Goal: Transaction & Acquisition: Obtain resource

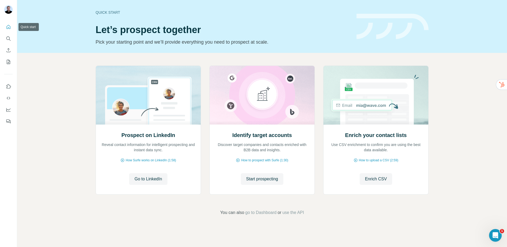
click at [11, 27] on button "Quick start" at bounding box center [8, 27] width 8 height 10
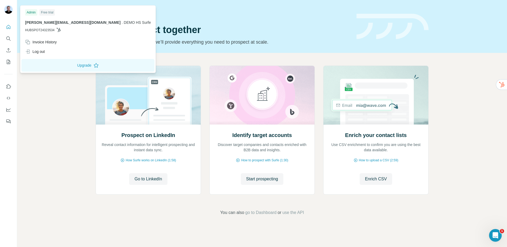
click at [66, 109] on div "Prospect on LinkedIn Reveal contact information for intelligent prospecting and…" at bounding box center [262, 140] width 490 height 175
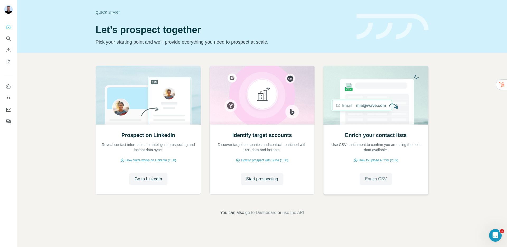
click at [375, 177] on span "Enrich CSV" at bounding box center [376, 179] width 22 height 6
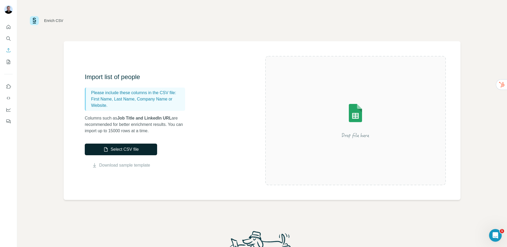
click at [120, 149] on button "Select CSV file" at bounding box center [121, 150] width 72 height 12
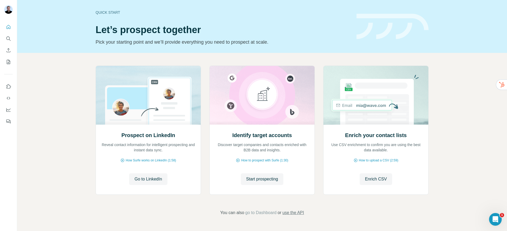
click at [301, 214] on span "use the API" at bounding box center [294, 212] width 22 height 6
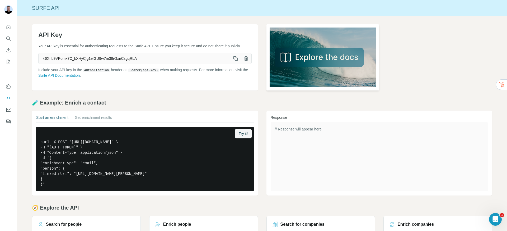
click at [319, 62] on img at bounding box center [323, 57] width 113 height 66
click at [10, 25] on icon "Quick start" at bounding box center [8, 26] width 5 height 5
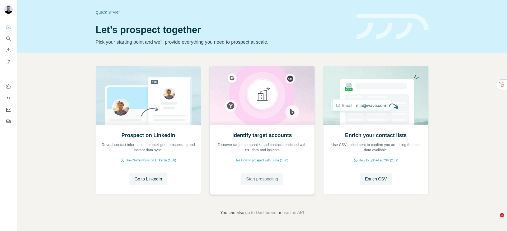
click at [257, 181] on span "Start prospecting" at bounding box center [262, 179] width 32 height 6
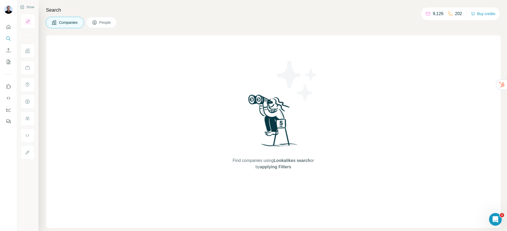
click at [106, 24] on span "People" at bounding box center [105, 22] width 12 height 5
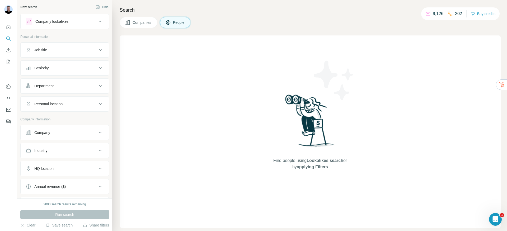
click at [56, 48] on div "Job title" at bounding box center [61, 49] width 71 height 5
click at [56, 68] on input "text" at bounding box center [59, 63] width 67 height 10
type input "**********"
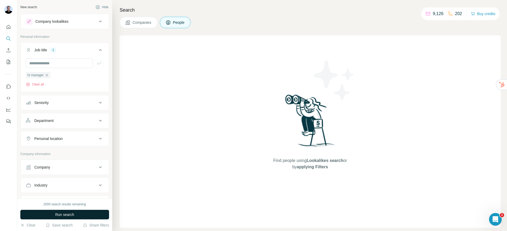
click at [77, 217] on button "Run search" at bounding box center [64, 215] width 89 height 10
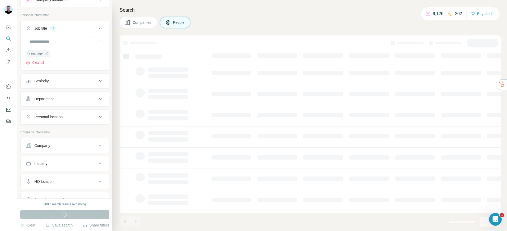
scroll to position [32, 0]
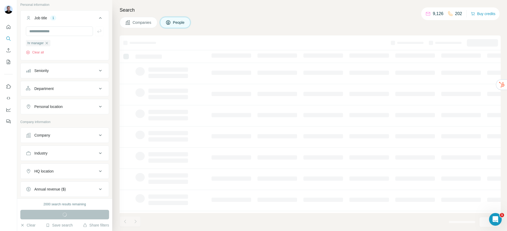
click at [58, 109] on div "Personal location" at bounding box center [48, 106] width 28 height 5
click at [56, 88] on div "Department" at bounding box center [61, 88] width 71 height 5
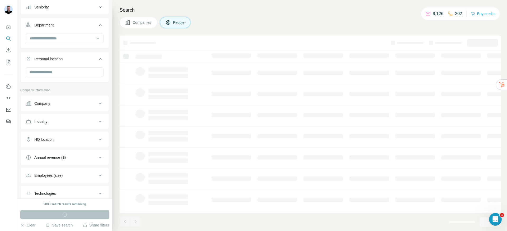
scroll to position [115, 0]
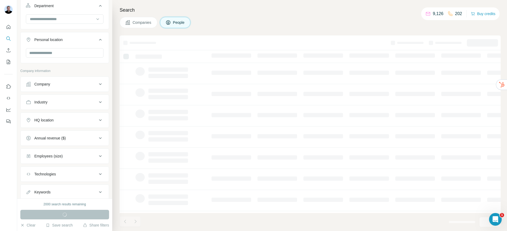
click at [54, 104] on div "Industry" at bounding box center [61, 101] width 71 height 5
click at [54, 134] on div "HQ location" at bounding box center [43, 135] width 19 height 5
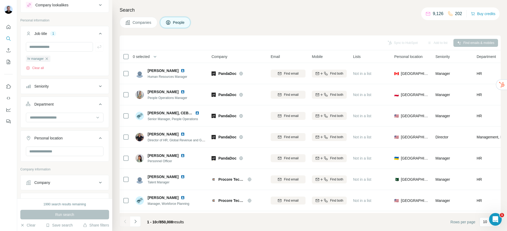
scroll to position [15, 0]
click at [58, 91] on button "Seniority" at bounding box center [65, 88] width 88 height 13
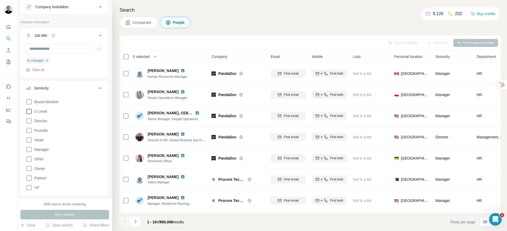
click at [30, 111] on icon at bounding box center [29, 111] width 6 height 6
click at [29, 120] on icon at bounding box center [29, 121] width 6 height 6
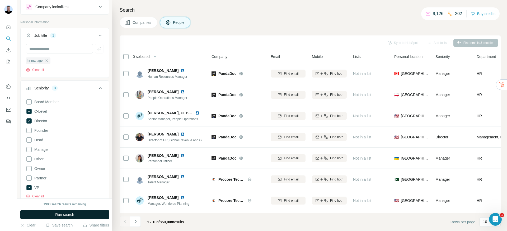
click at [59, 215] on span "Run search" at bounding box center [64, 214] width 19 height 5
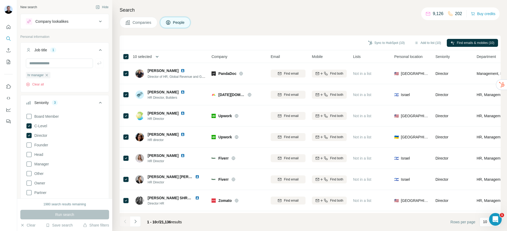
click at [158, 58] on icon "button" at bounding box center [157, 56] width 5 height 5
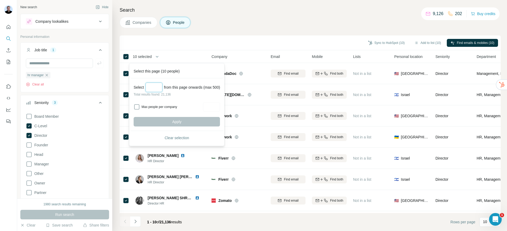
click at [159, 90] on input "Select a number (up to 500)" at bounding box center [154, 87] width 17 height 10
type input "*"
click at [144, 69] on div "Select this page (10 people)" at bounding box center [177, 71] width 93 height 14
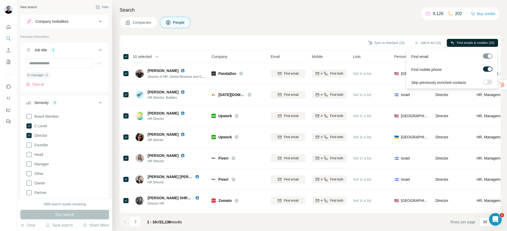
click at [468, 43] on span "Find emails & mobiles (10)" at bounding box center [476, 42] width 38 height 5
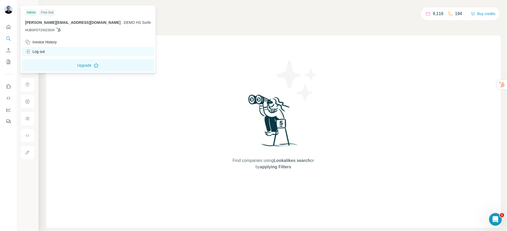
click at [48, 53] on div "Log out" at bounding box center [88, 52] width 132 height 10
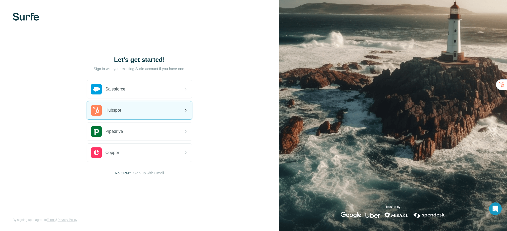
click at [139, 113] on div "Hubspot" at bounding box center [139, 110] width 105 height 18
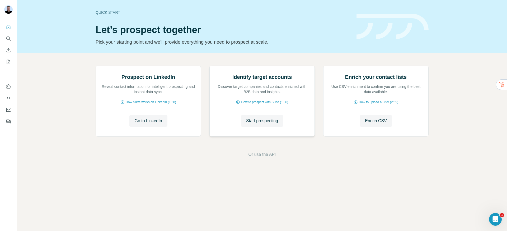
click at [259, 136] on div "Identify target accounts Discover target companies and contacts enriched with B…" at bounding box center [262, 101] width 105 height 70
click at [259, 127] on button "Start prospecting" at bounding box center [262, 121] width 43 height 12
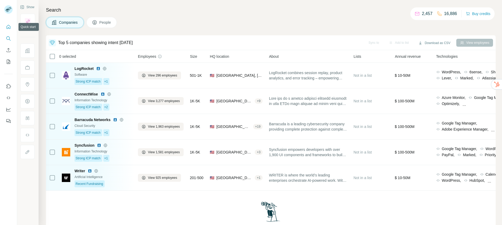
click at [9, 29] on icon "Quick start" at bounding box center [9, 27] width 4 height 4
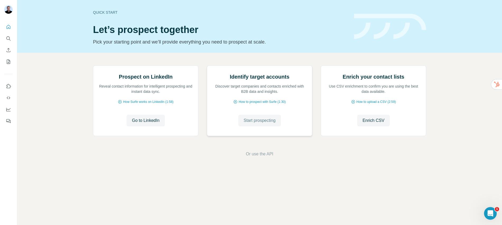
click at [244, 127] on button "Start prospecting" at bounding box center [259, 121] width 43 height 12
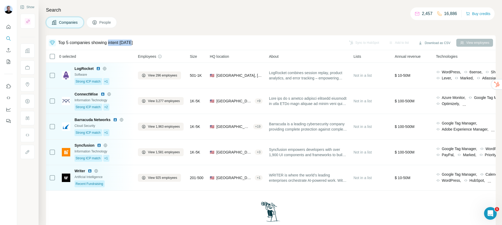
drag, startPoint x: 140, startPoint y: 43, endPoint x: 112, endPoint y: 43, distance: 28.0
click at [112, 43] on div "Top 5 companies showing intent [DATE]" at bounding box center [196, 42] width 295 height 7
copy div "intent [DATE]"
